Goal: Communication & Community: Answer question/provide support

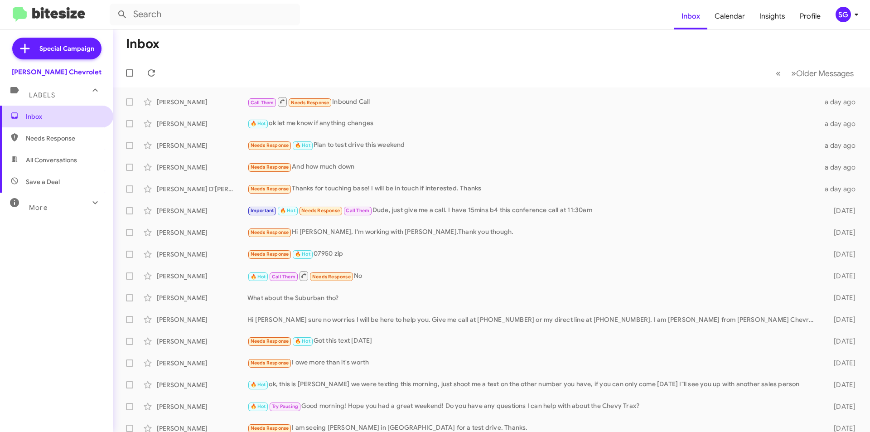
click at [69, 118] on span "Inbox" at bounding box center [64, 116] width 77 height 9
click at [53, 112] on span "Inbox" at bounding box center [64, 116] width 77 height 9
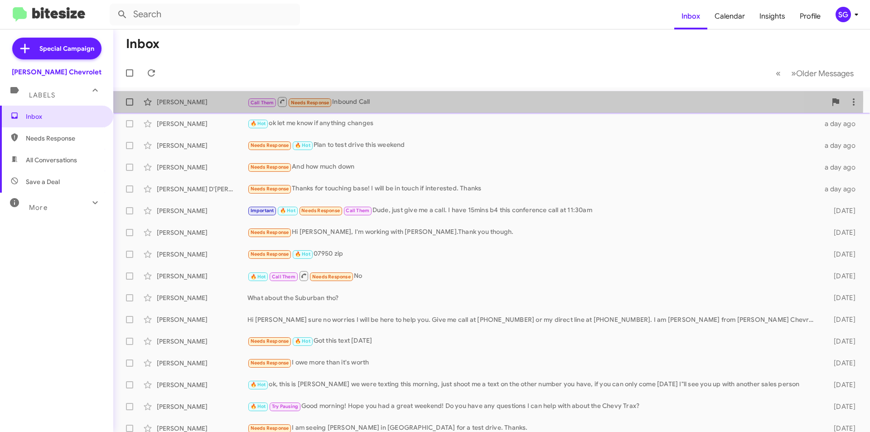
click at [373, 99] on div "Call Them Needs Response Inbound Call" at bounding box center [536, 101] width 579 height 11
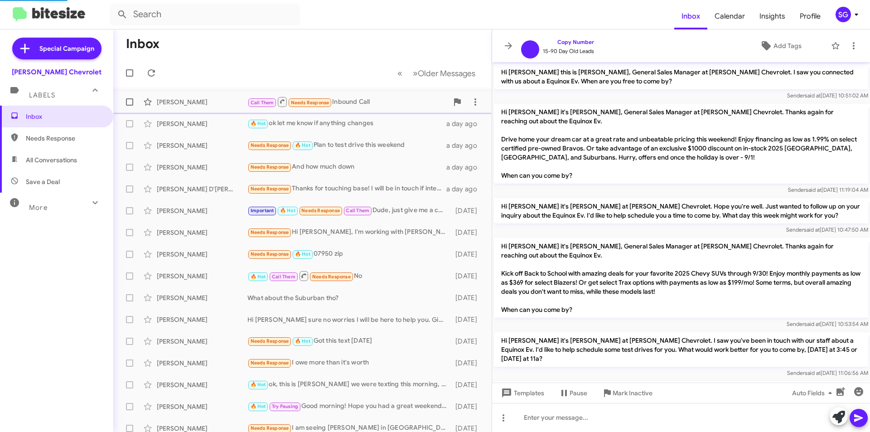
scroll to position [69, 0]
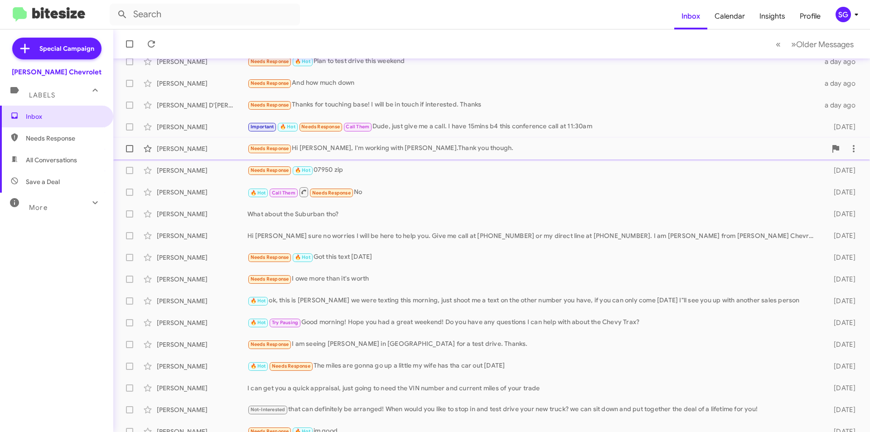
scroll to position [91, 0]
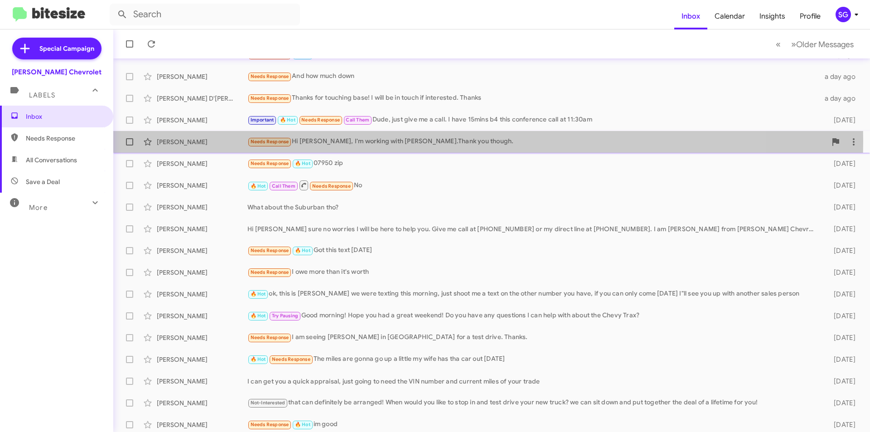
click at [239, 142] on div "[PERSON_NAME]" at bounding box center [202, 141] width 91 height 9
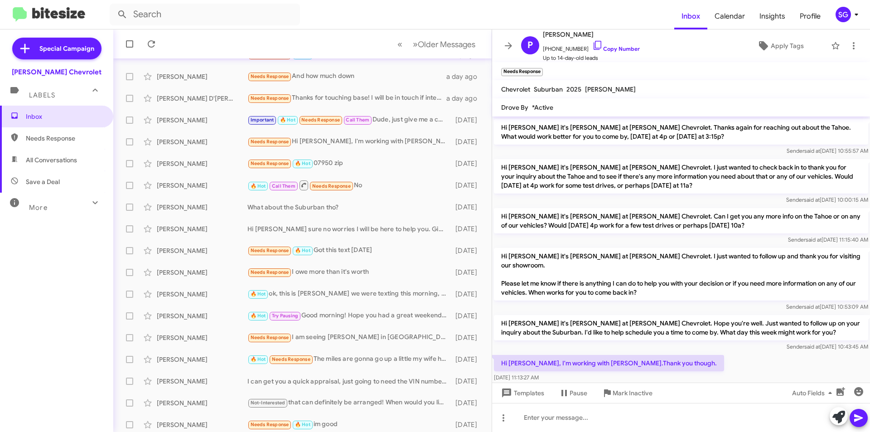
scroll to position [47, 0]
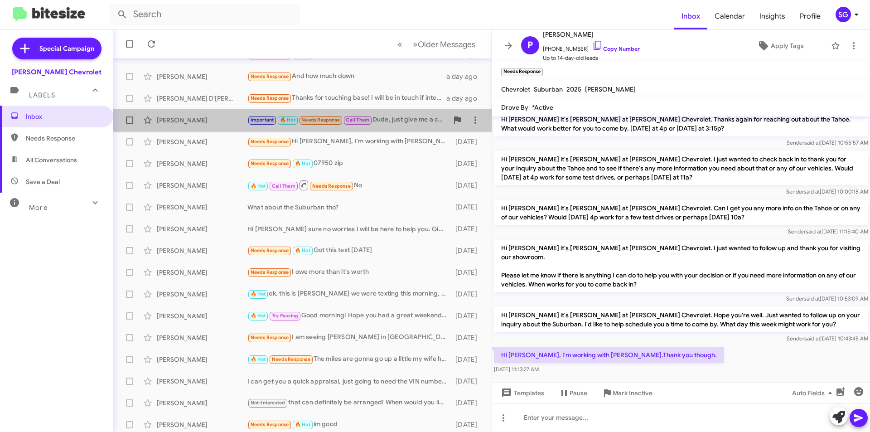
click at [410, 123] on div "Important 🔥 Hot Needs Response Call Them Dude, just give me a call. I have 15mi…" at bounding box center [347, 120] width 201 height 10
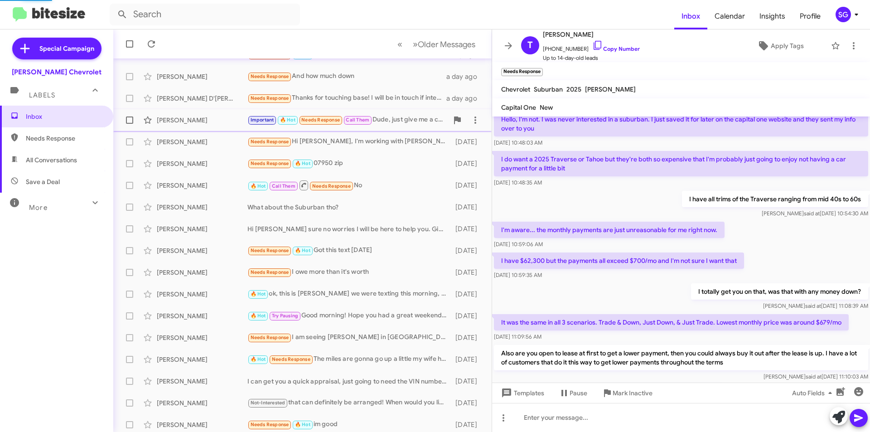
scroll to position [233, 0]
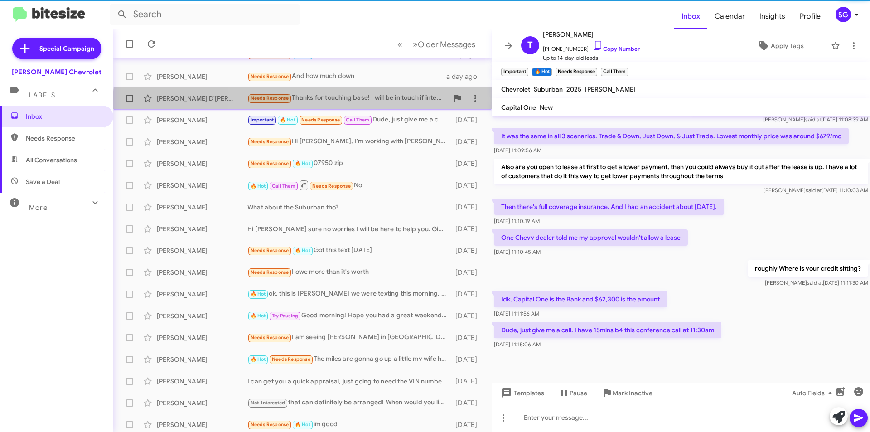
click at [398, 106] on div "Jared D'Andrea Needs Response Thanks for touching base! I will be in touch if i…" at bounding box center [302, 98] width 364 height 18
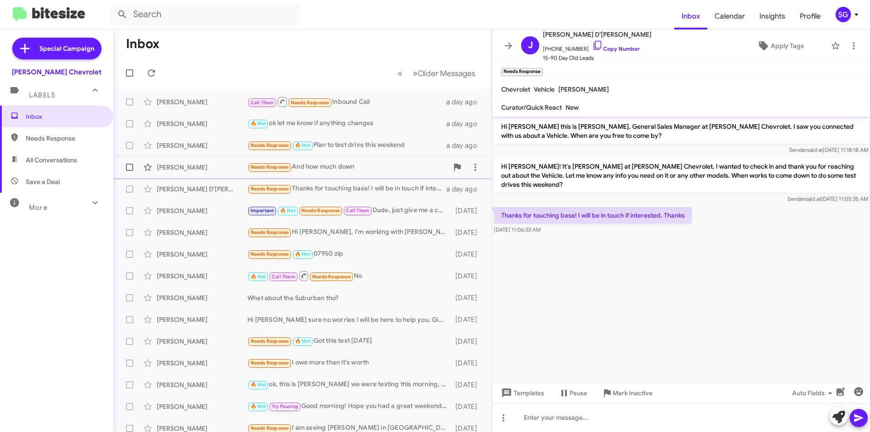
click at [380, 168] on div "Needs Response And how much down" at bounding box center [347, 167] width 201 height 10
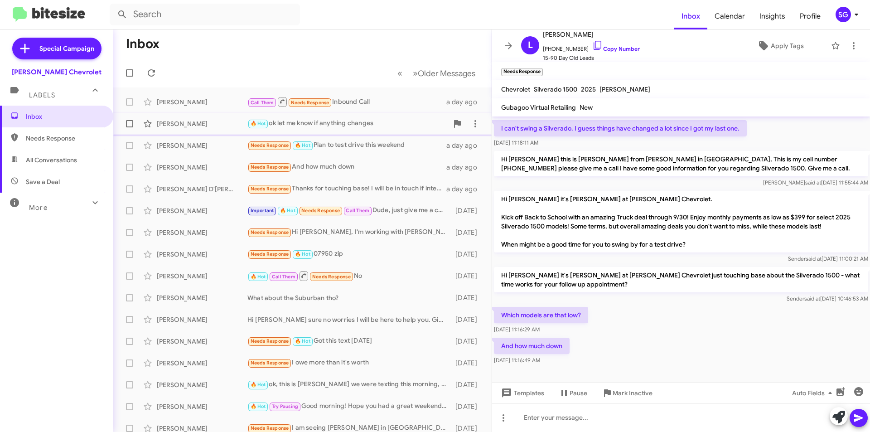
drag, startPoint x: 572, startPoint y: 149, endPoint x: 483, endPoint y: 127, distance: 91.7
click at [483, 127] on div "Inbox « Previous » Next Older Messages Gerald Gallagher Call Them Needs Respons…" at bounding box center [491, 230] width 756 height 402
click at [661, 319] on div "Which models are that low? Sep 19, 2025, 11:16:29 AM" at bounding box center [681, 320] width 378 height 31
